Goal: Information Seeking & Learning: Understand process/instructions

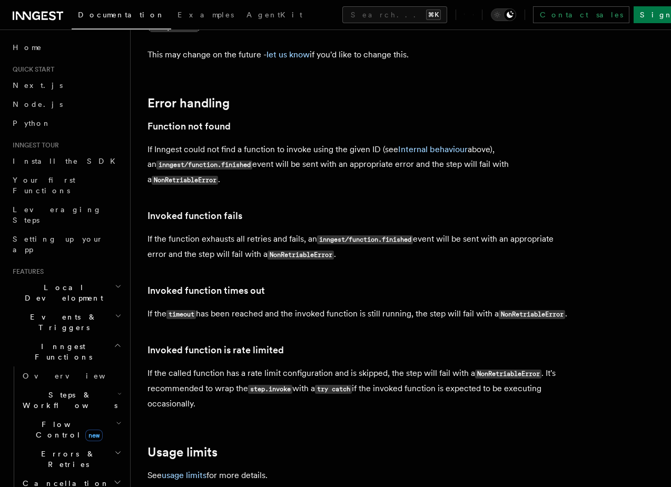
scroll to position [124, 0]
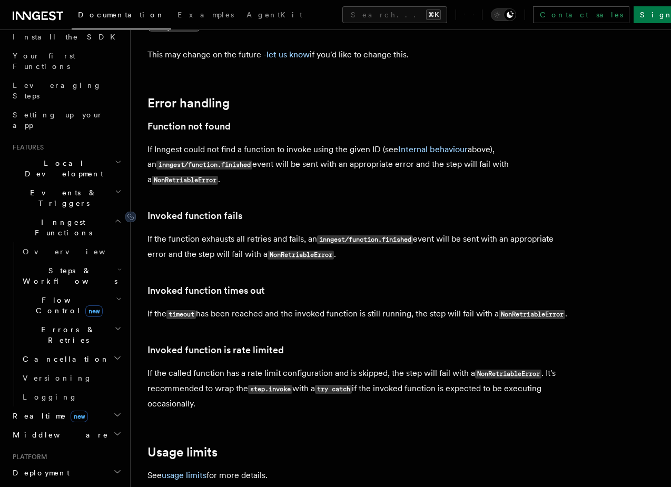
drag, startPoint x: 205, startPoint y: 316, endPoint x: 147, endPoint y: 106, distance: 217.7
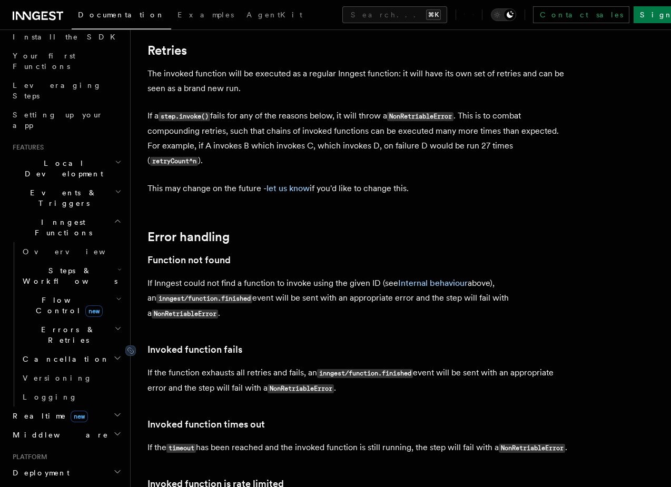
scroll to position [2326, 0]
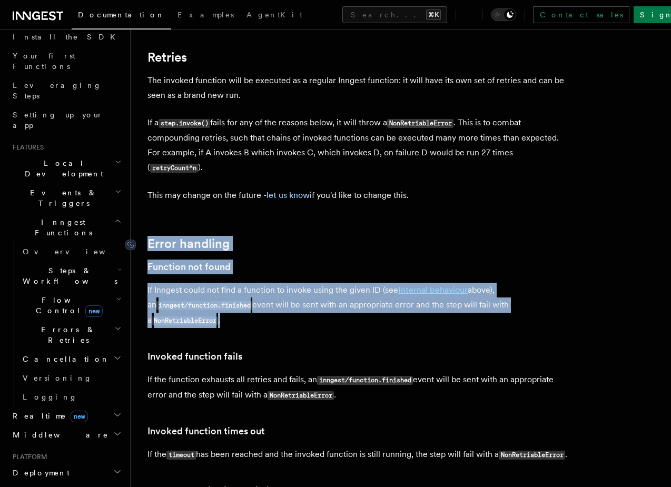
drag, startPoint x: 228, startPoint y: 215, endPoint x: 149, endPoint y: 137, distance: 110.6
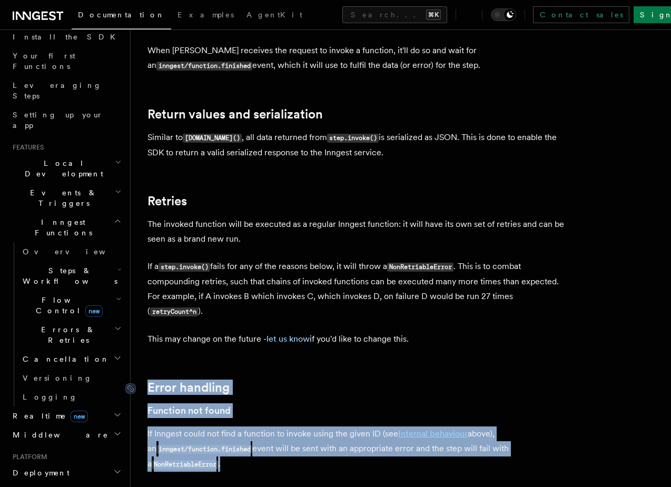
scroll to position [2172, 0]
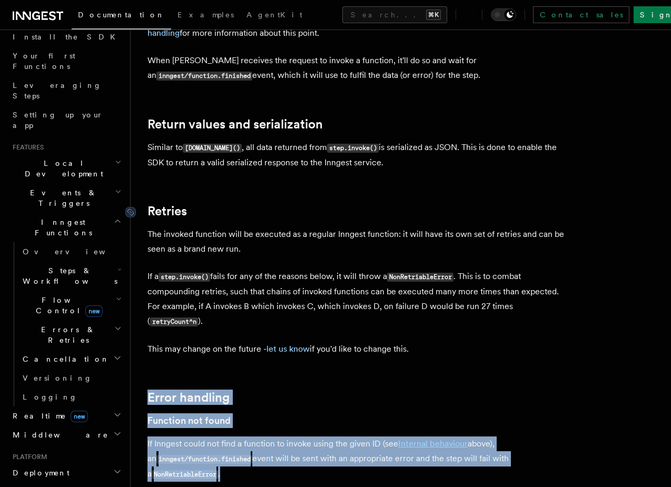
drag, startPoint x: 433, startPoint y: 247, endPoint x: 149, endPoint y: 121, distance: 310.6
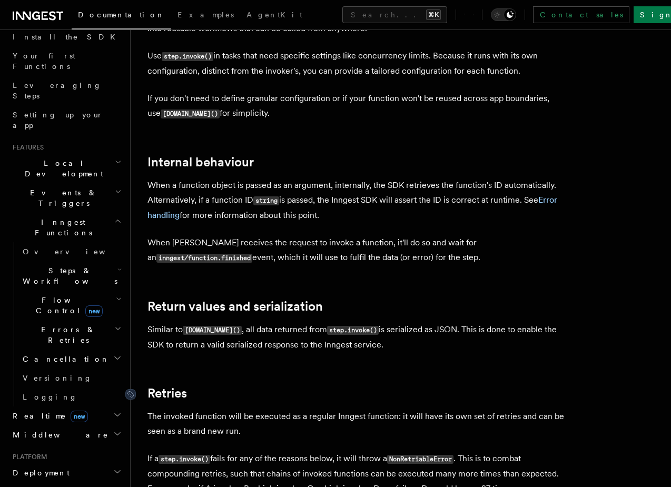
scroll to position [1973, 0]
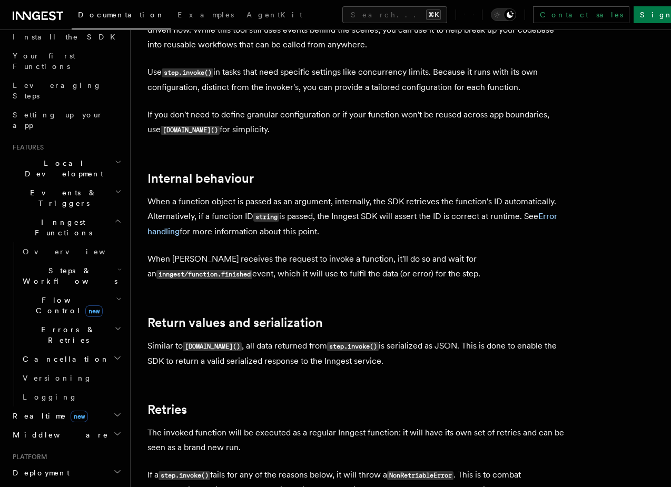
drag, startPoint x: 368, startPoint y: 273, endPoint x: 152, endPoint y: 221, distance: 222.9
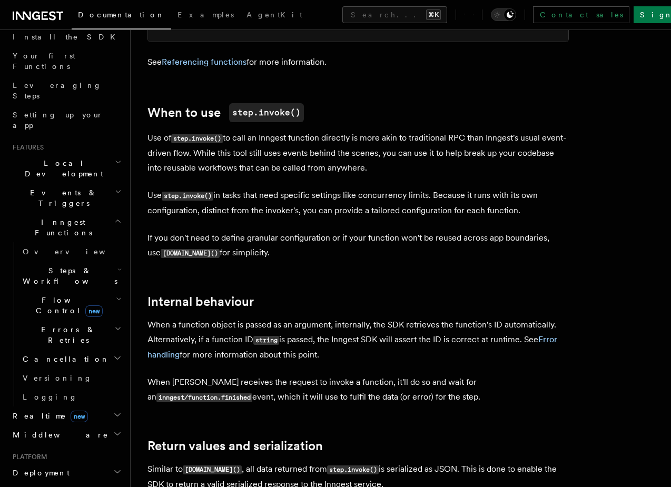
scroll to position [1849, 0]
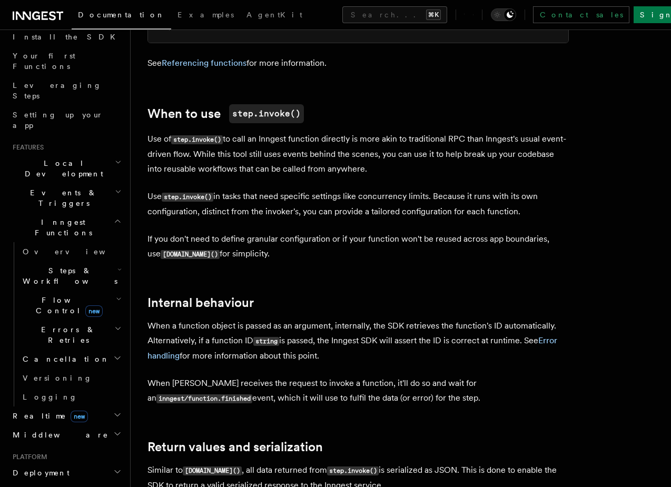
click at [376, 376] on p "When [PERSON_NAME] receives the request to invoke a function, it'll do so and w…" at bounding box center [357, 391] width 421 height 30
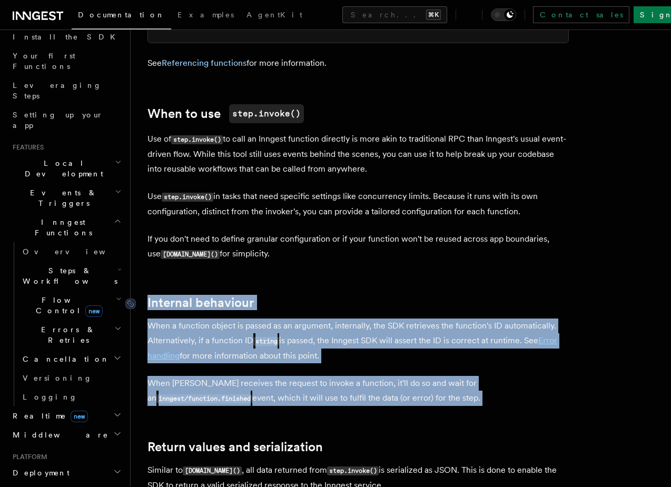
drag, startPoint x: 376, startPoint y: 307, endPoint x: 146, endPoint y: 210, distance: 250.1
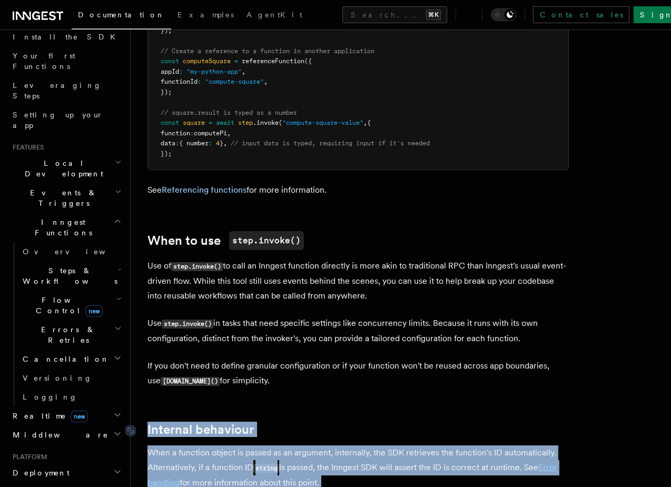
scroll to position [1710, 0]
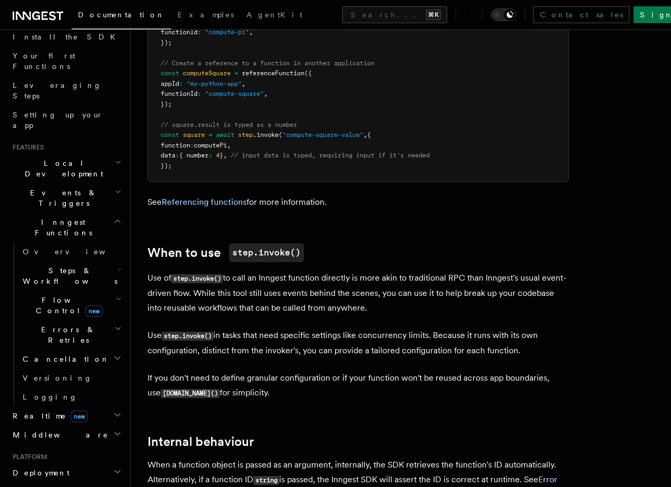
click at [248, 371] on p "If you don't need to define granular configuration or if your function won't be…" at bounding box center [357, 386] width 421 height 30
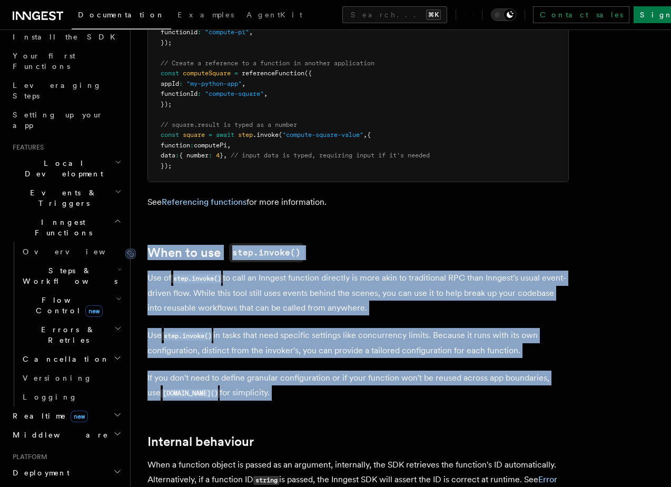
drag, startPoint x: 248, startPoint y: 301, endPoint x: 147, endPoint y: 155, distance: 177.1
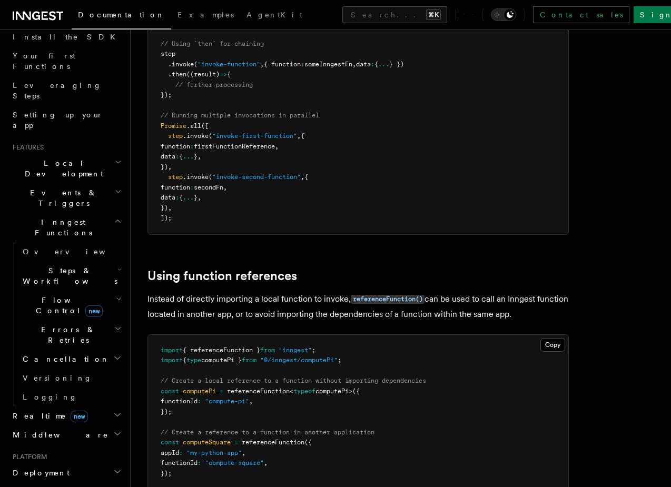
scroll to position [1339, 0]
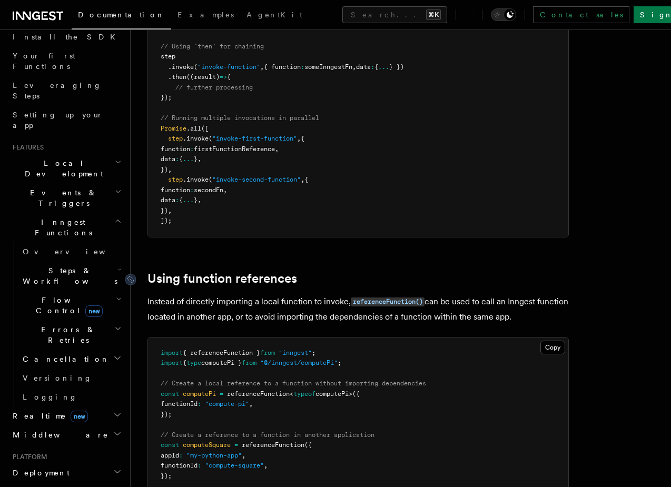
drag, startPoint x: 562, startPoint y: 228, endPoint x: 153, endPoint y: 187, distance: 411.6
click at [153, 187] on article "References TypeScript SDK Steps Invoke v3.7.0+ Use step.invoke() to asynchronou…" at bounding box center [400, 264] width 506 height 3112
click at [185, 175] on article "References TypeScript SDK Steps Invoke v3.7.0+ Use step.invoke() to asynchronou…" at bounding box center [400, 264] width 506 height 3112
drag, startPoint x: 549, startPoint y: 225, endPoint x: 148, endPoint y: 184, distance: 403.2
click at [148, 184] on article "References TypeScript SDK Steps Invoke v3.7.0+ Use step.invoke() to asynchronou…" at bounding box center [400, 264] width 506 height 3112
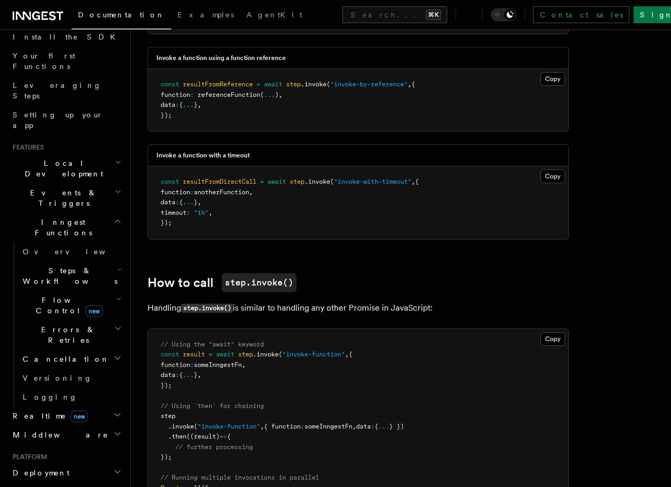
scroll to position [965, 0]
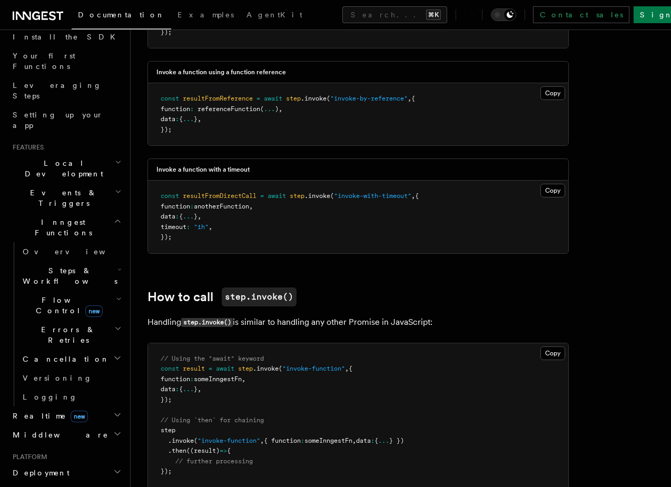
drag, startPoint x: 443, startPoint y: 233, endPoint x: 148, endPoint y: 192, distance: 297.1
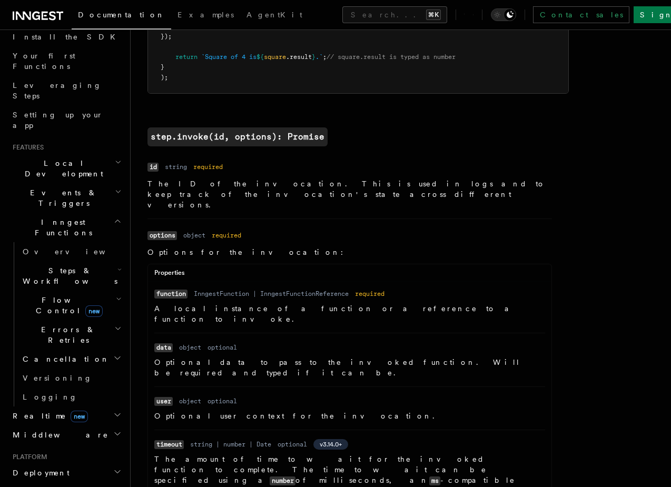
scroll to position [294, 0]
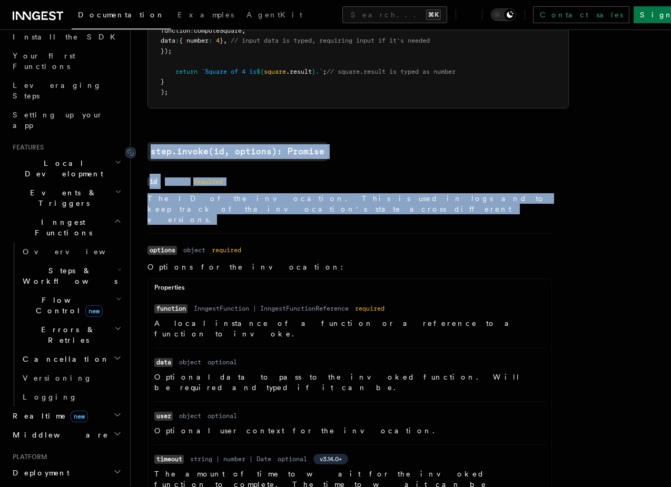
drag, startPoint x: 525, startPoint y: 204, endPoint x: 146, endPoint y: 153, distance: 382.9
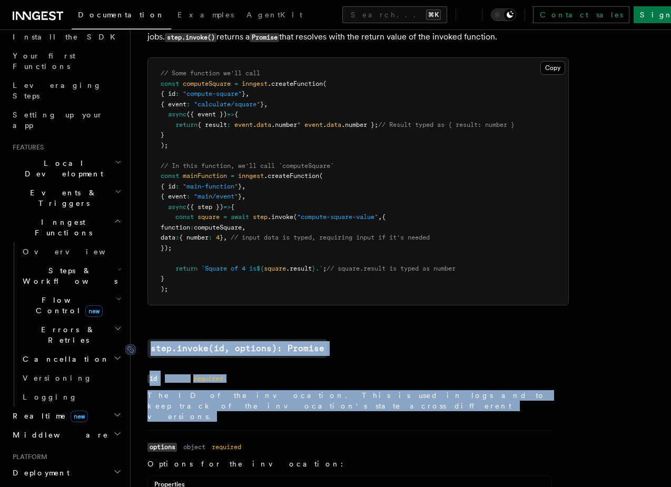
scroll to position [0, 0]
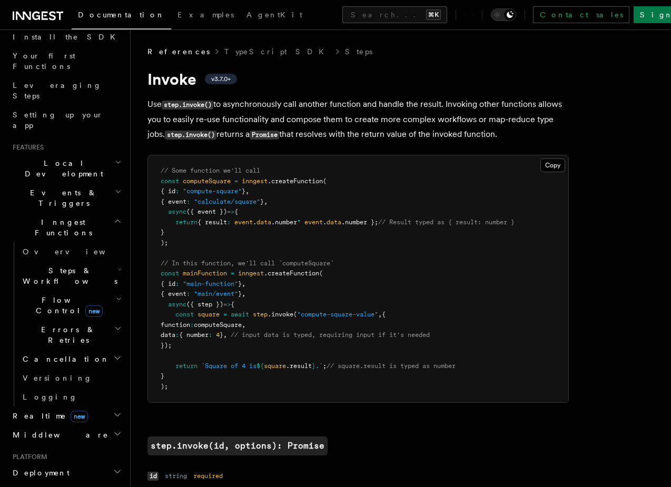
click at [180, 235] on pre "// Some function we'll call const computeSquare = inngest .createFunction ( { i…" at bounding box center [358, 278] width 420 height 247
